Goal: Use online tool/utility: Utilize a website feature to perform a specific function

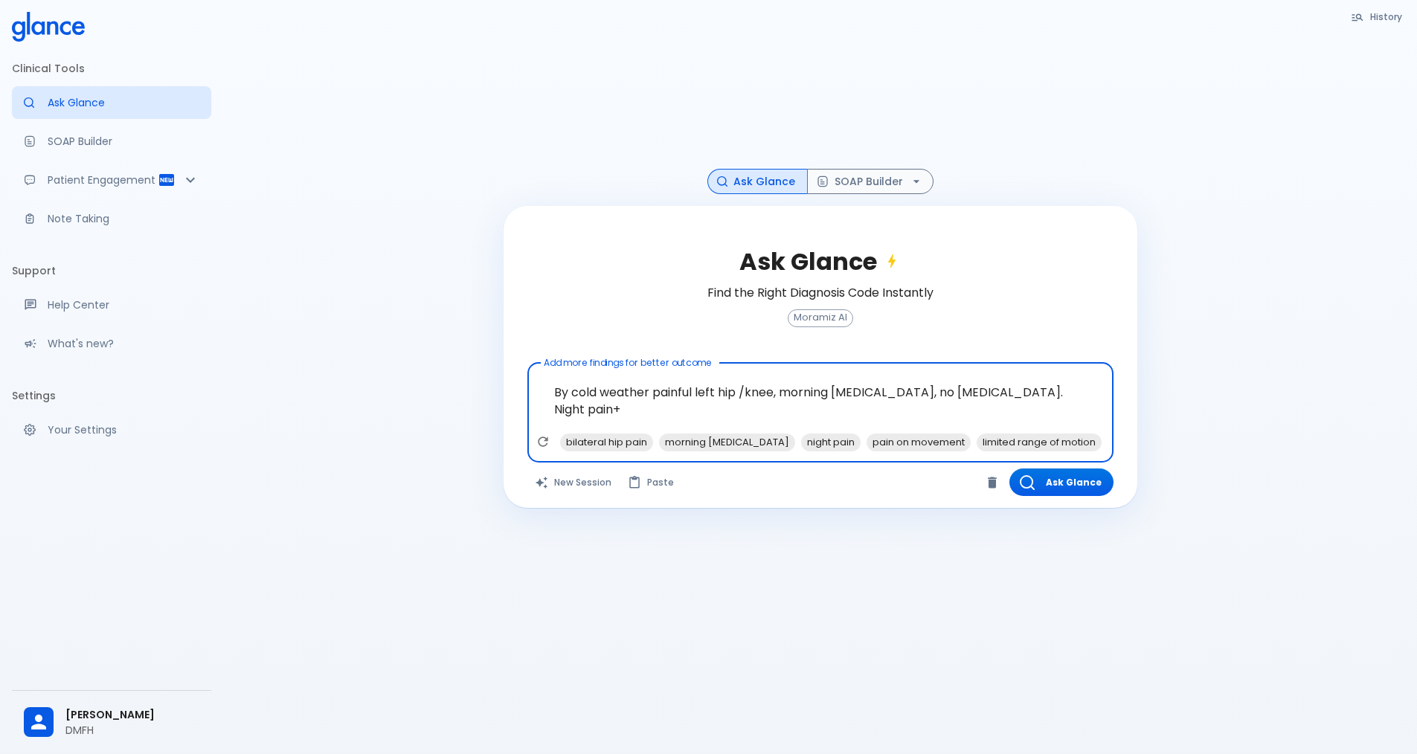
click at [553, 390] on textarea "By cold weather painful left hip /knee, morning [MEDICAL_DATA], no [MEDICAL_DAT…" at bounding box center [820, 401] width 565 height 64
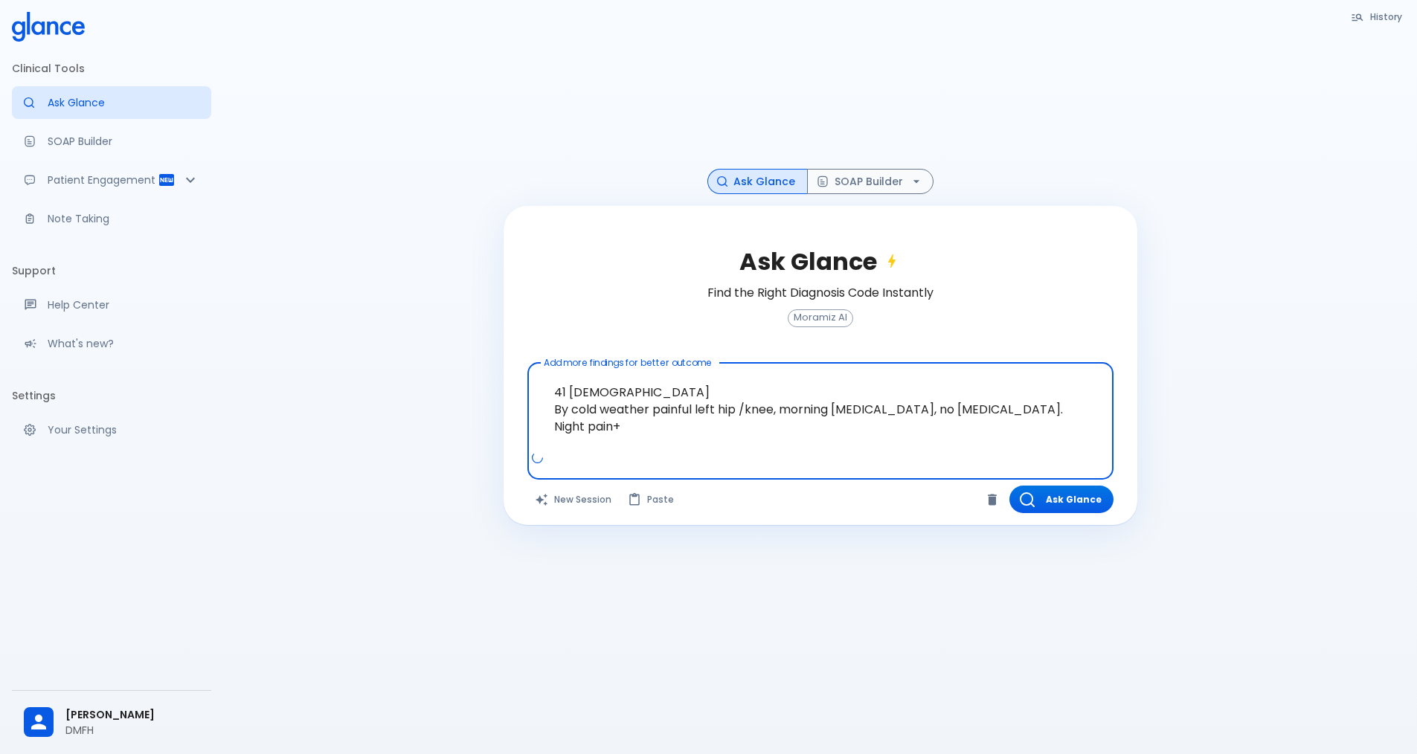
click at [699, 431] on textarea "41 [DEMOGRAPHIC_DATA] By cold weather painful left hip /knee, morning [MEDICAL_…" at bounding box center [820, 409] width 565 height 81
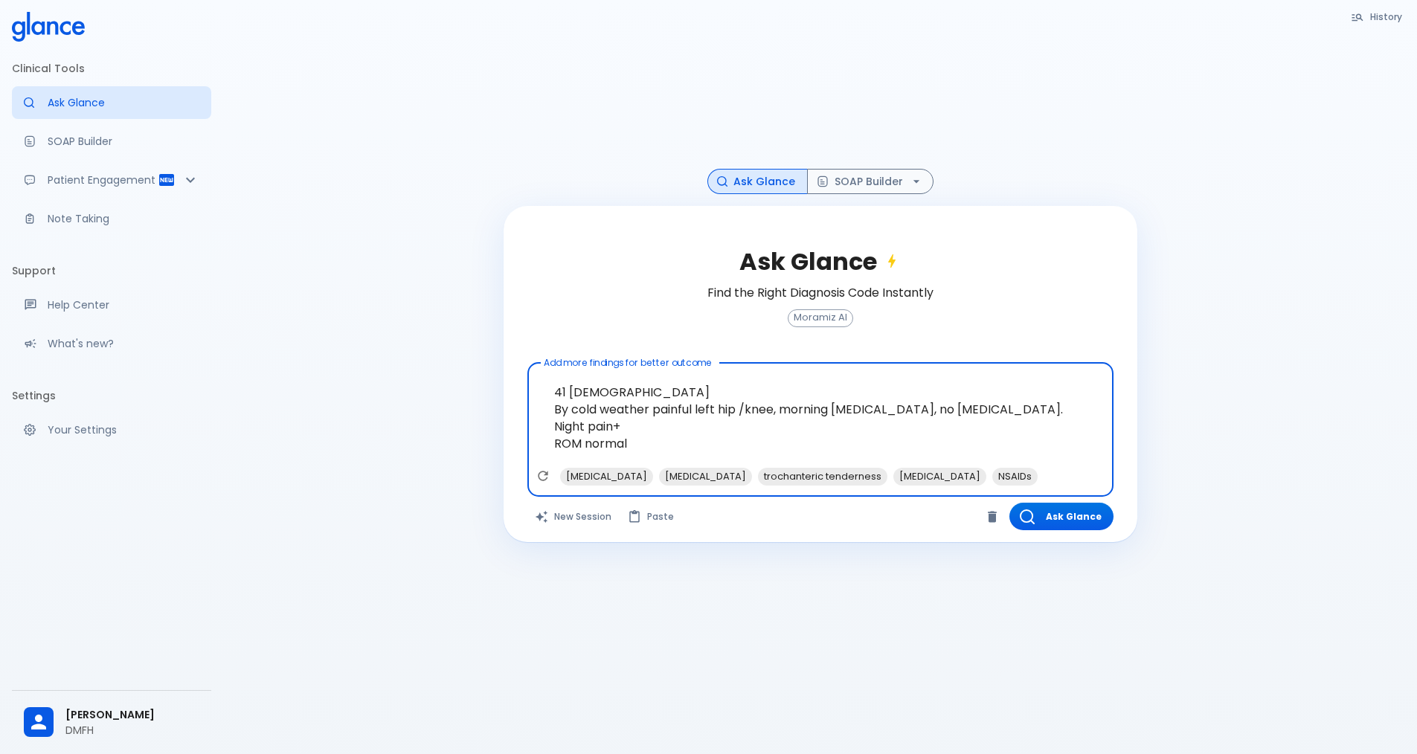
click at [584, 449] on textarea "41 [DEMOGRAPHIC_DATA] By cold weather painful left hip /knee, morning [MEDICAL_…" at bounding box center [820, 418] width 565 height 98
click at [702, 440] on textarea "41 [DEMOGRAPHIC_DATA] By cold weather painful left hip /knee, morning [MEDICAL_…" at bounding box center [820, 418] width 565 height 98
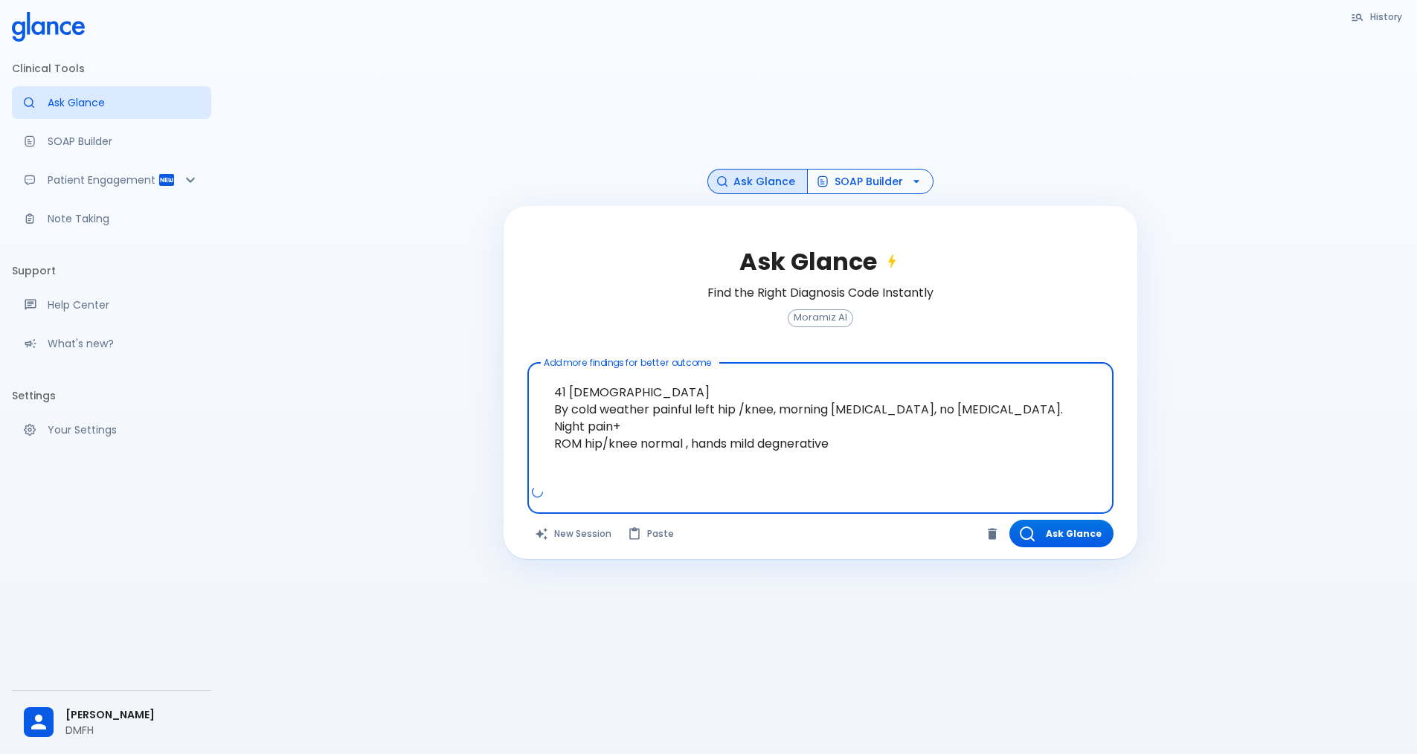
type textarea "41 [DEMOGRAPHIC_DATA] By cold weather painful left hip /knee, morning [MEDICAL_…"
click at [858, 182] on button "SOAP Builder" at bounding box center [870, 182] width 126 height 26
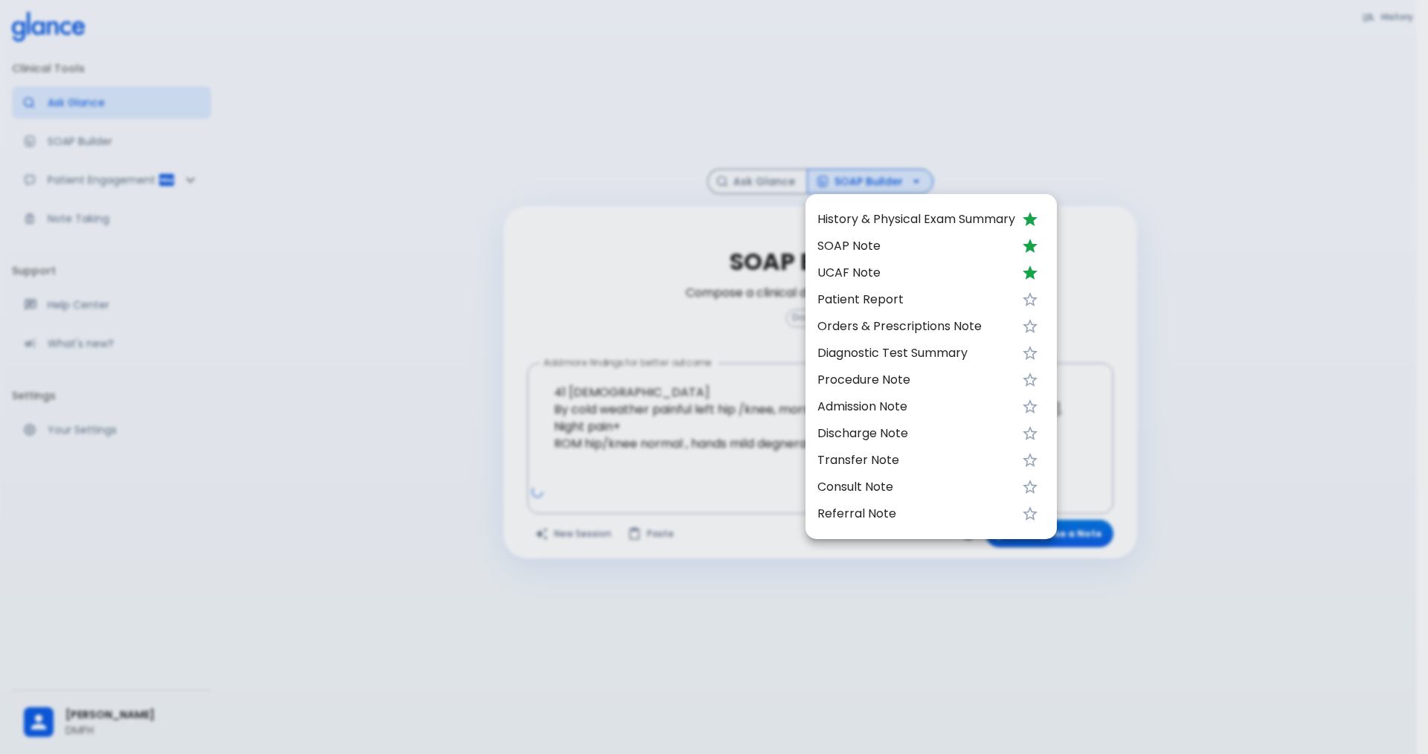
click at [895, 269] on span "UCAF Note" at bounding box center [917, 273] width 198 height 18
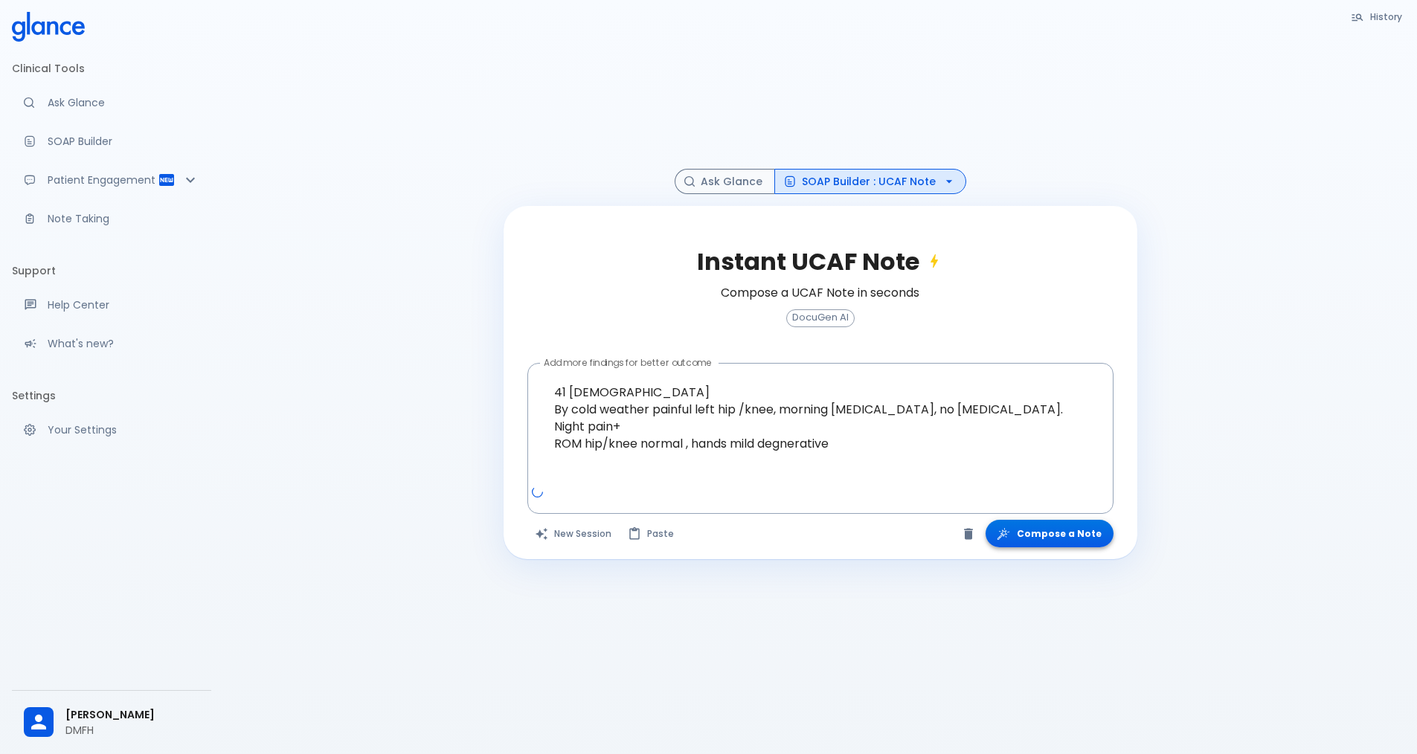
click at [1043, 529] on button "Compose a Note" at bounding box center [1050, 534] width 128 height 28
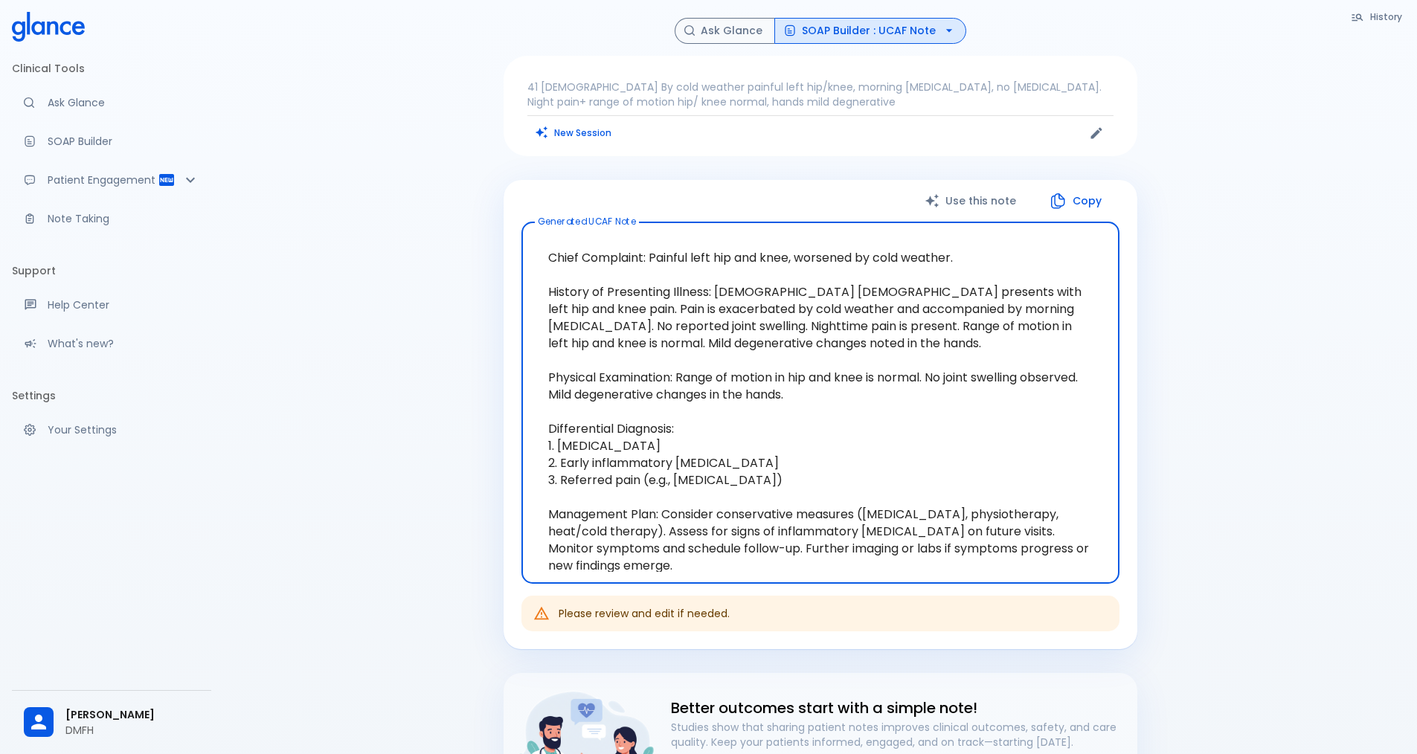
click at [661, 373] on textarea "Chief Complaint: Painful left hip and knee, worsened by cold weather. History o…" at bounding box center [820, 403] width 577 height 338
click at [739, 373] on textarea "Chief Complaint: Painful left hip and knee, worsened by cold weather. History o…" at bounding box center [820, 403] width 577 height 338
click at [809, 389] on textarea "Chief Complaint: Painful left hip and knee, worsened by cold weather. History o…" at bounding box center [820, 403] width 577 height 338
drag, startPoint x: 805, startPoint y: 396, endPoint x: 548, endPoint y: 280, distance: 282.0
click at [548, 280] on textarea "Chief Complaint: Painful left hip and knee, worsened by cold weather. History o…" at bounding box center [820, 403] width 577 height 338
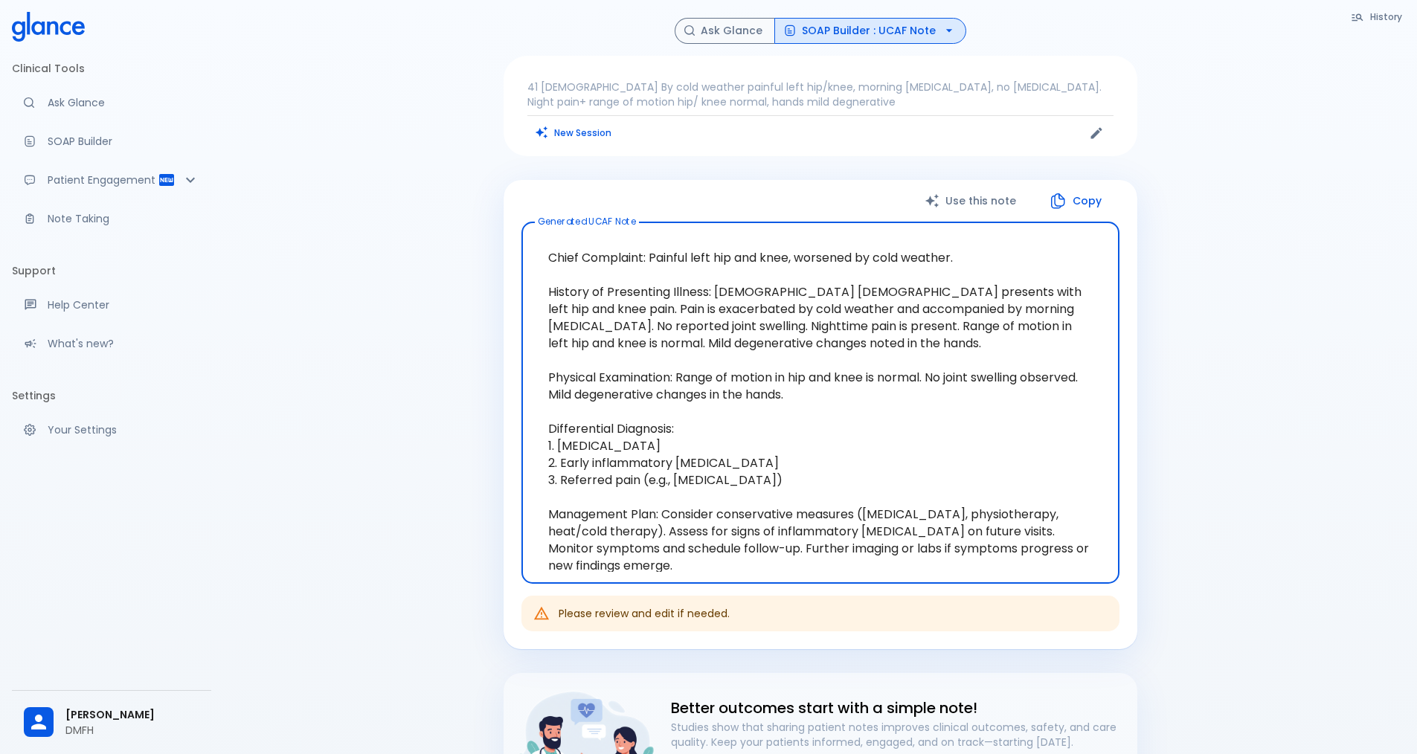
click at [872, 386] on textarea "Chief Complaint: Painful left hip and knee, worsened by cold weather. History o…" at bounding box center [820, 403] width 577 height 338
drag, startPoint x: 798, startPoint y: 397, endPoint x: 541, endPoint y: 286, distance: 280.5
click at [541, 286] on textarea "Chief Complaint: Painful left hip and knee, worsened by cold weather. History o…" at bounding box center [820, 403] width 577 height 338
click at [713, 471] on textarea "Chief Complaint: Painful left hip and knee, worsened by cold weather. History o…" at bounding box center [820, 403] width 577 height 338
click at [765, 473] on textarea "Chief Complaint: Painful left hip and knee, worsened by cold weather. History o…" at bounding box center [820, 403] width 577 height 338
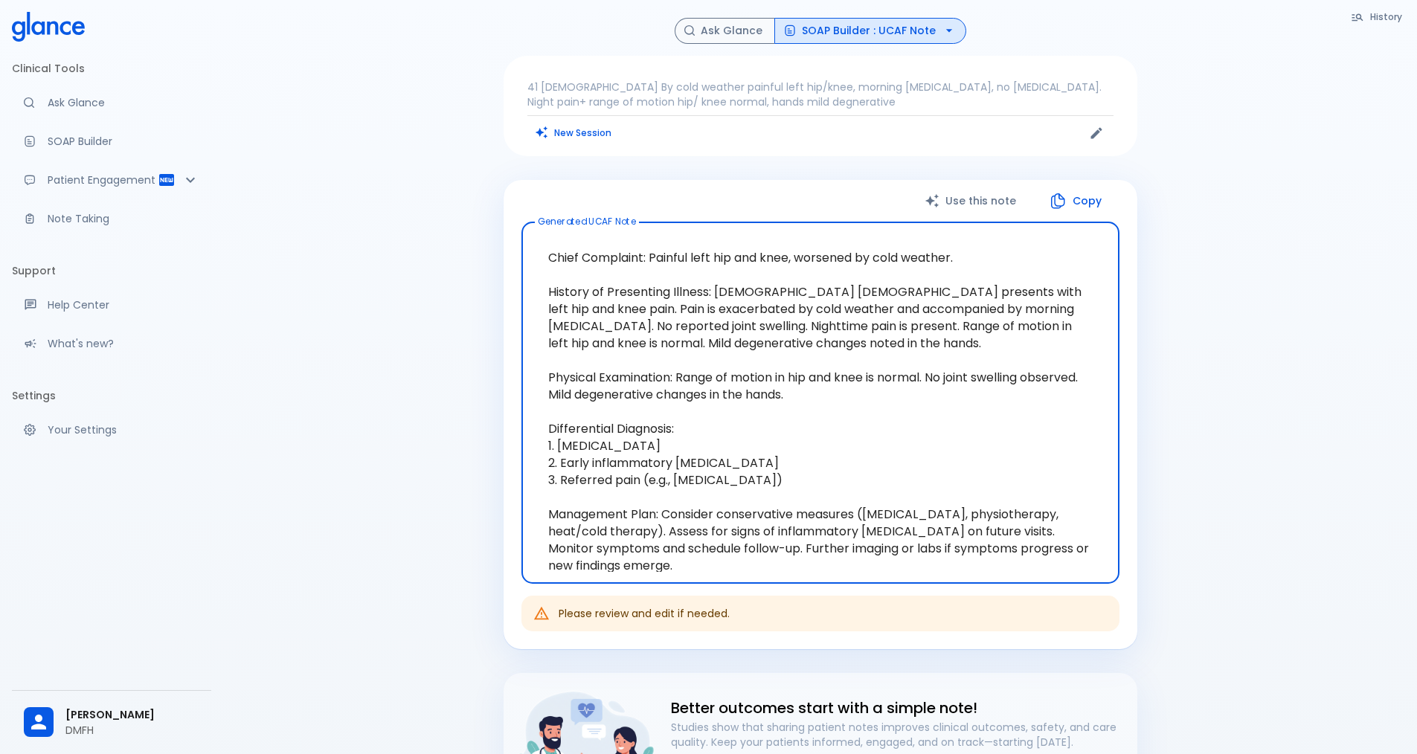
click at [838, 473] on textarea "Chief Complaint: Painful left hip and knee, worsened by cold weather. History o…" at bounding box center [820, 403] width 577 height 338
click at [600, 494] on textarea "Chief Complaint: Painful left hip and knee, worsened by cold weather. History o…" at bounding box center [820, 403] width 577 height 338
click at [663, 491] on textarea "Chief Complaint: Painful left hip and knee, worsened by cold weather. History o…" at bounding box center [820, 403] width 577 height 338
drag, startPoint x: 834, startPoint y: 480, endPoint x: 537, endPoint y: 426, distance: 301.6
click at [537, 426] on textarea "Chief Complaint: Painful left hip and knee, worsened by cold weather. History o…" at bounding box center [820, 403] width 577 height 338
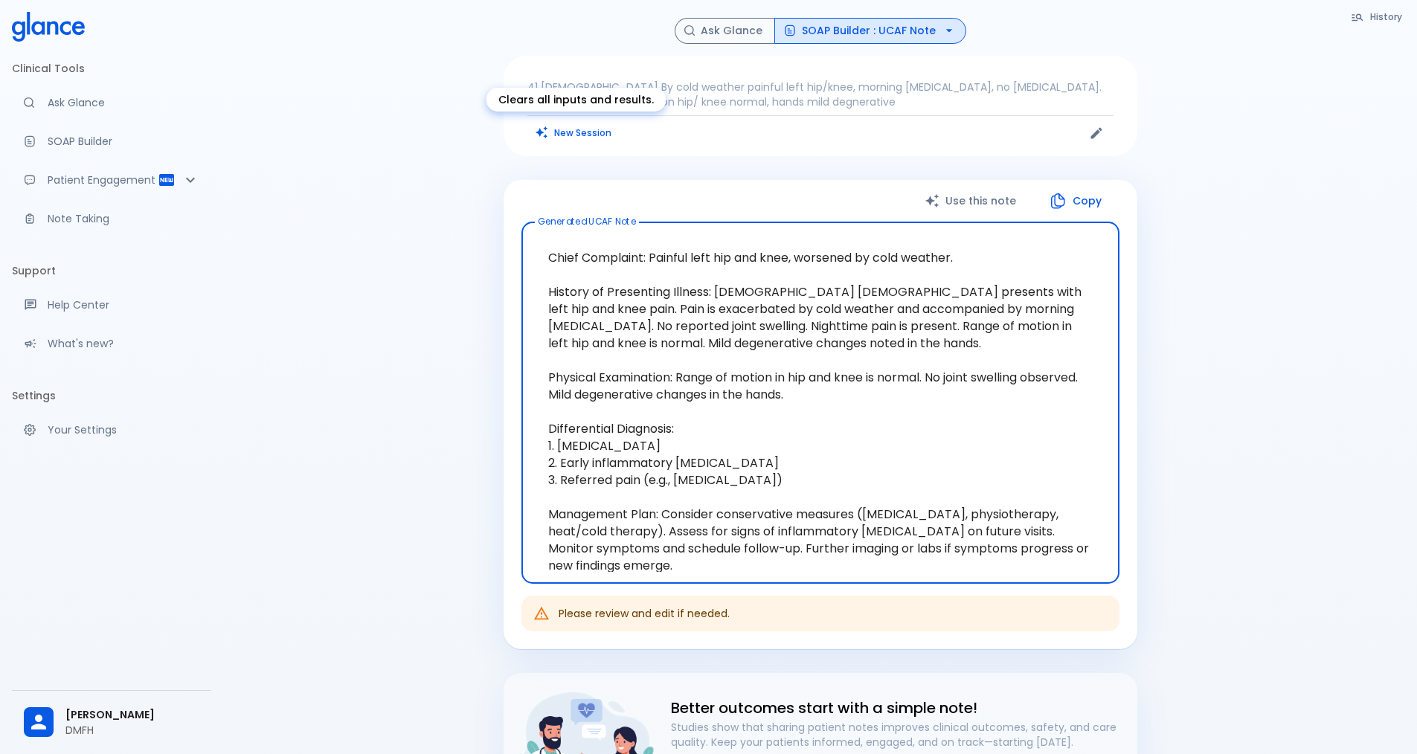
click at [591, 133] on button "New Session" at bounding box center [573, 133] width 93 height 22
